Goal: Check status: Check status

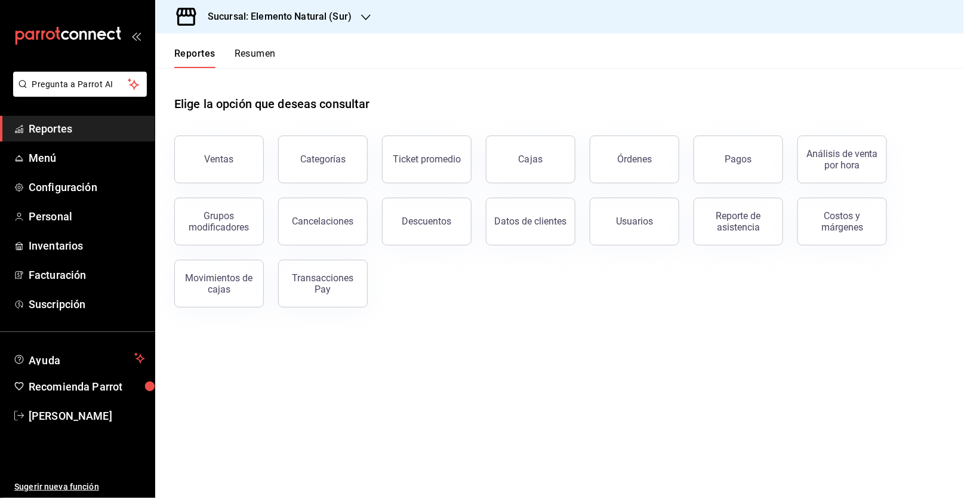
click at [322, 14] on h3 "Sucursal: Elemento Natural (Sur)" at bounding box center [274, 17] width 153 height 14
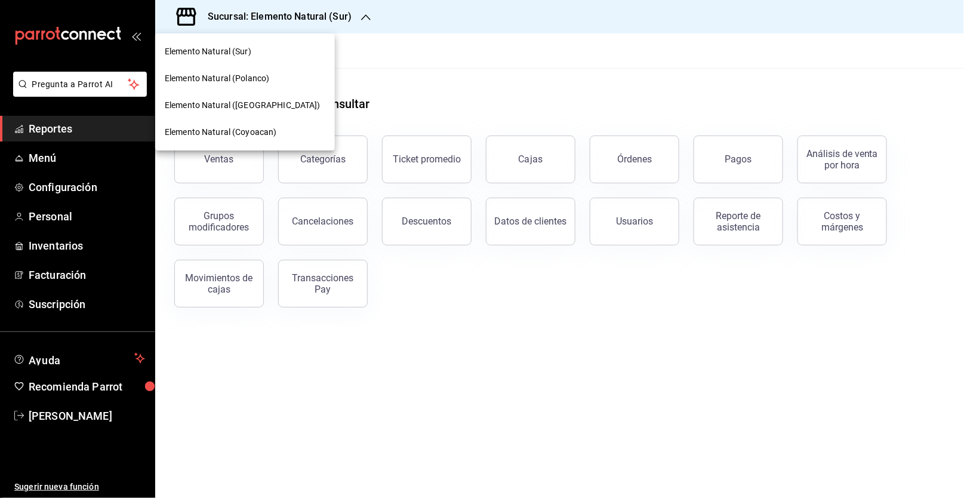
click at [288, 123] on div "Elemento Natural (Coyoacan)" at bounding box center [245, 132] width 180 height 27
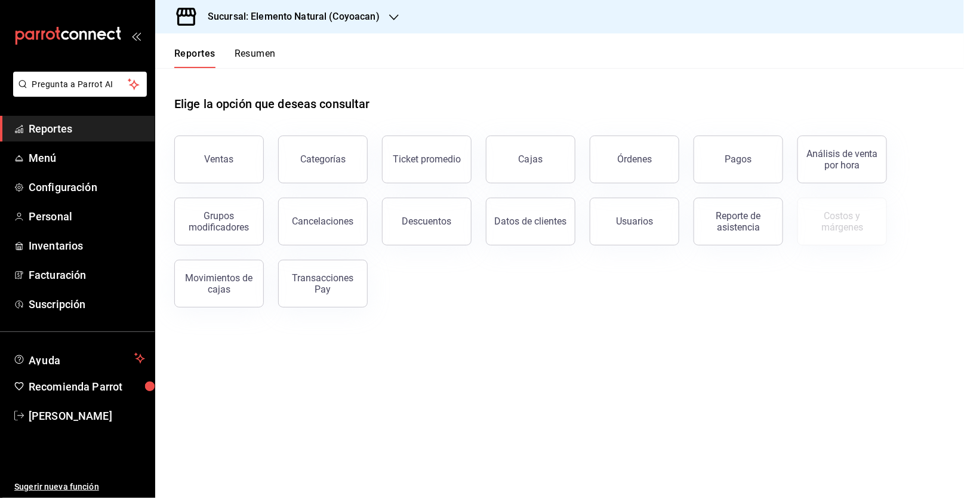
click at [258, 54] on button "Resumen" at bounding box center [255, 58] width 41 height 20
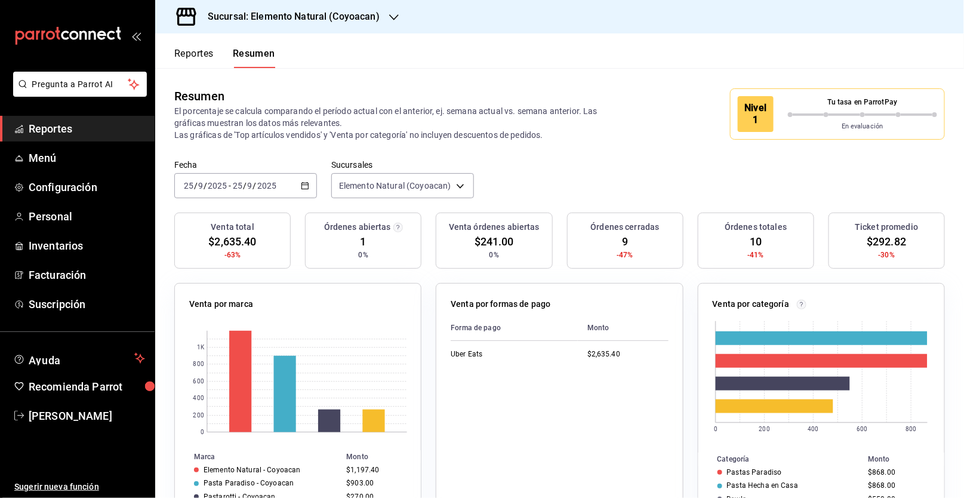
click at [329, 27] on div "Sucursal: Elemento Natural (Coyoacan)" at bounding box center [284, 16] width 239 height 33
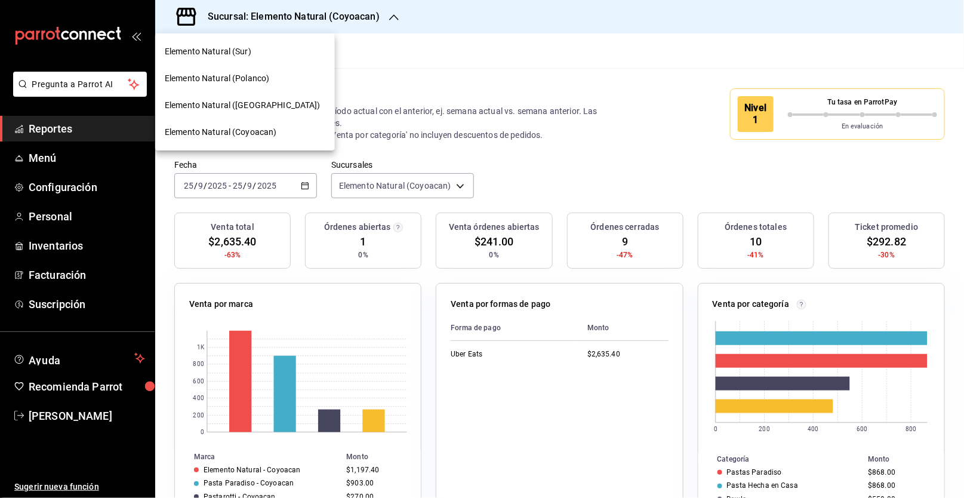
click at [297, 104] on div "Elemento Natural ([GEOGRAPHIC_DATA])" at bounding box center [245, 105] width 161 height 13
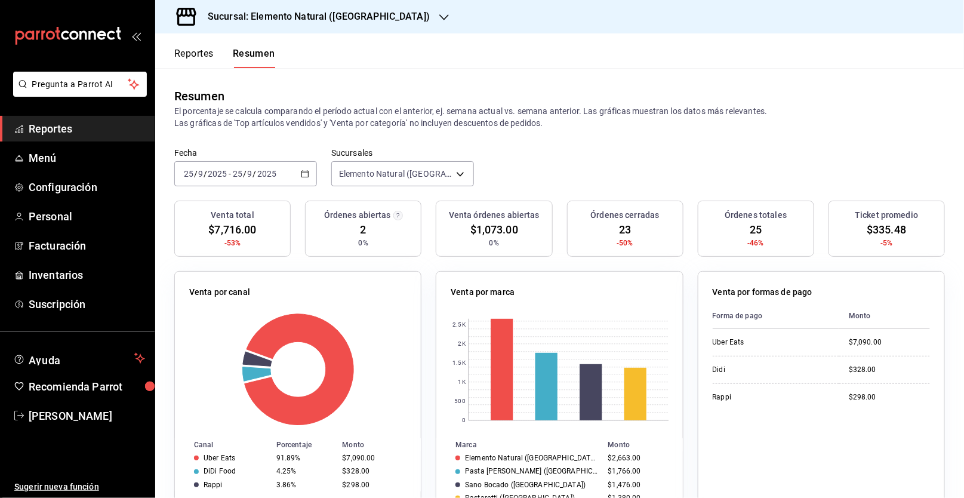
click at [365, 7] on div "Sucursal: Elemento Natural ([GEOGRAPHIC_DATA])" at bounding box center [309, 16] width 289 height 33
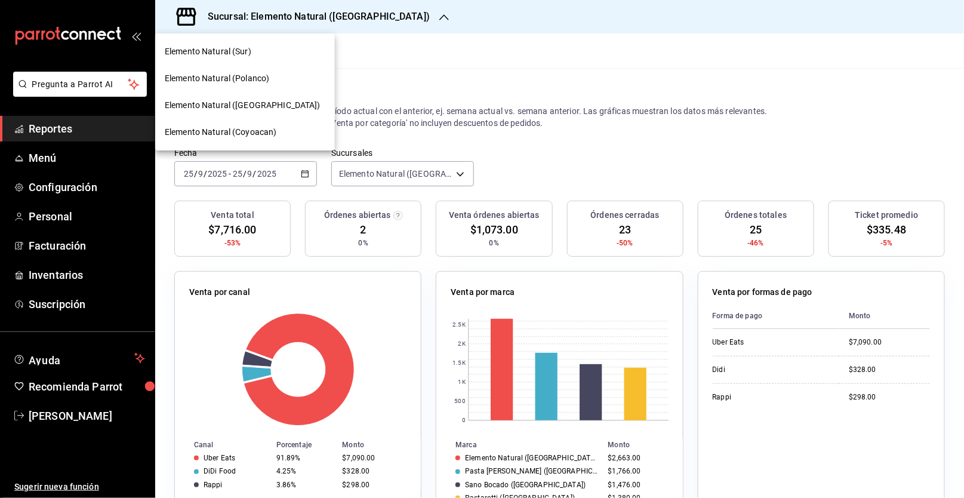
click at [300, 59] on div "Elemento Natural (Sur)" at bounding box center [245, 51] width 180 height 27
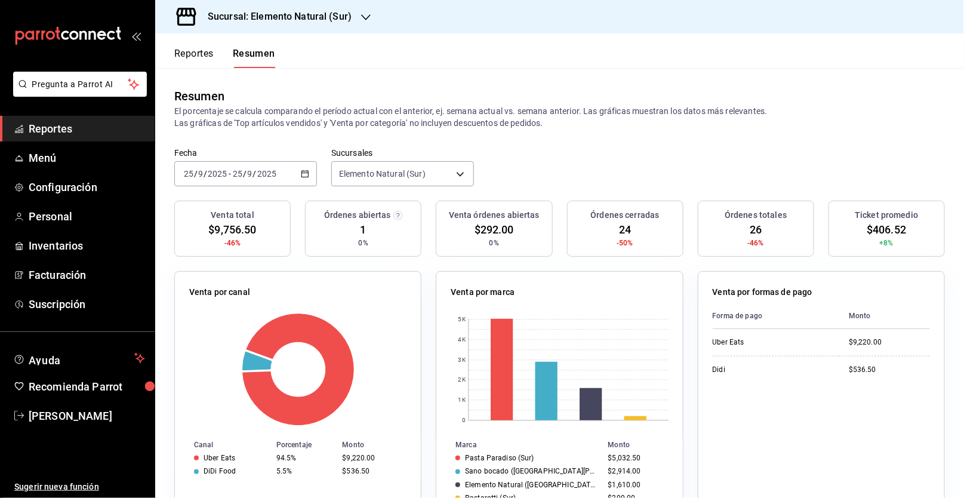
click at [346, 38] on header "Reportes Resumen" at bounding box center [559, 50] width 809 height 35
click at [349, 23] on h3 "Sucursal: Elemento Natural (Sur)" at bounding box center [274, 17] width 153 height 14
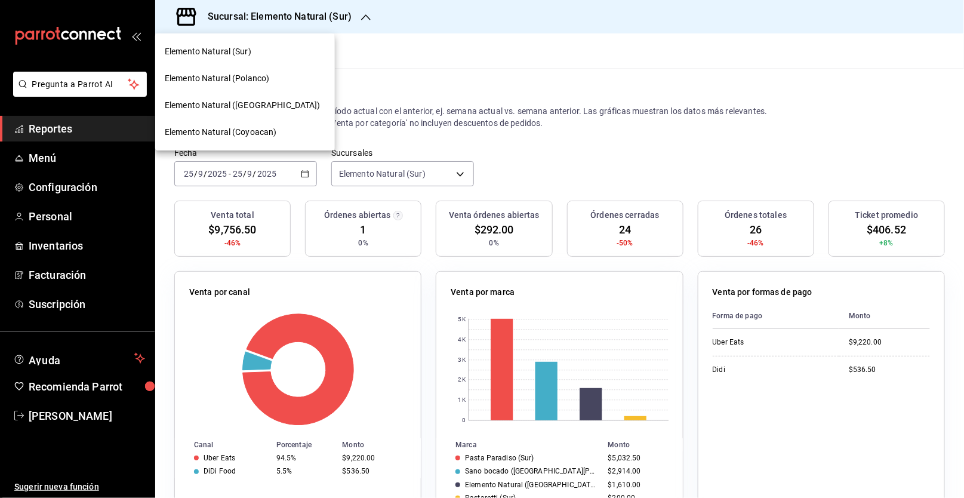
click at [284, 82] on div "Elemento Natural (Polanco)" at bounding box center [245, 78] width 161 height 13
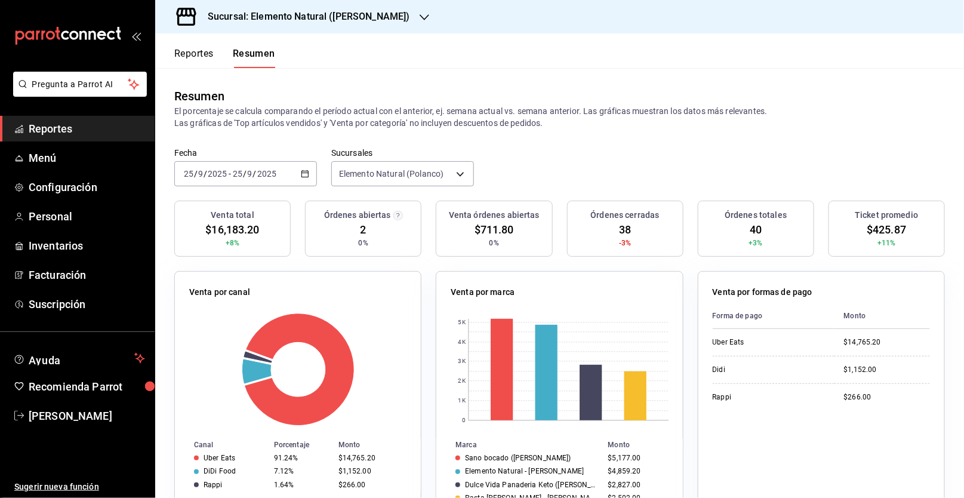
click at [352, 12] on h3 "Sucursal: Elemento Natural ([PERSON_NAME])" at bounding box center [304, 17] width 212 height 14
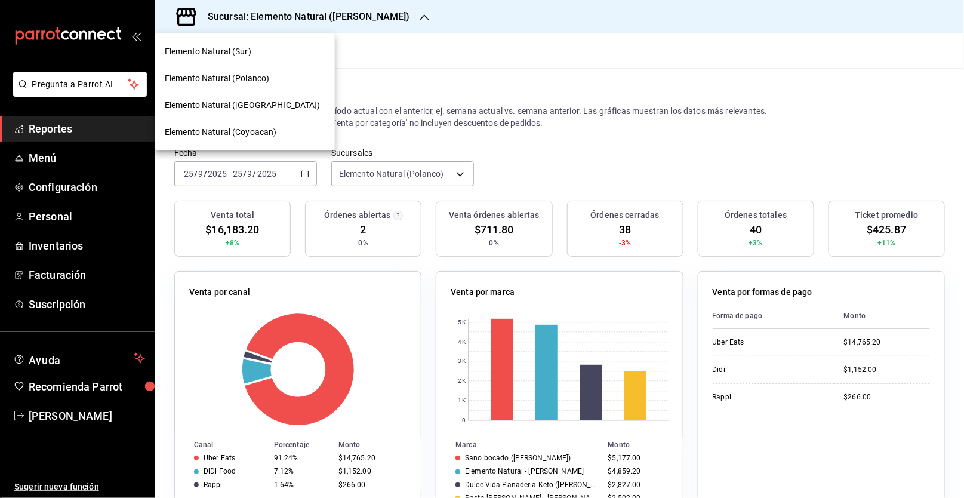
click at [323, 100] on div "Elemento Natural ([GEOGRAPHIC_DATA])" at bounding box center [245, 105] width 161 height 13
